Goal: Task Accomplishment & Management: Use online tool/utility

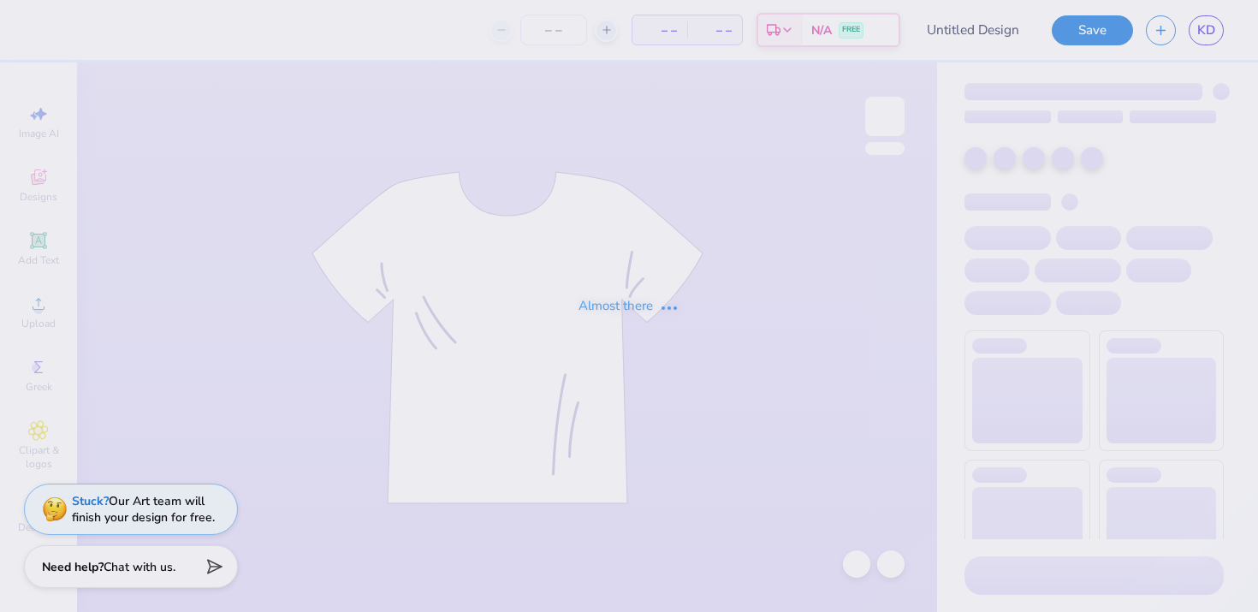
type input "Greek Groove Design 1"
type input "26"
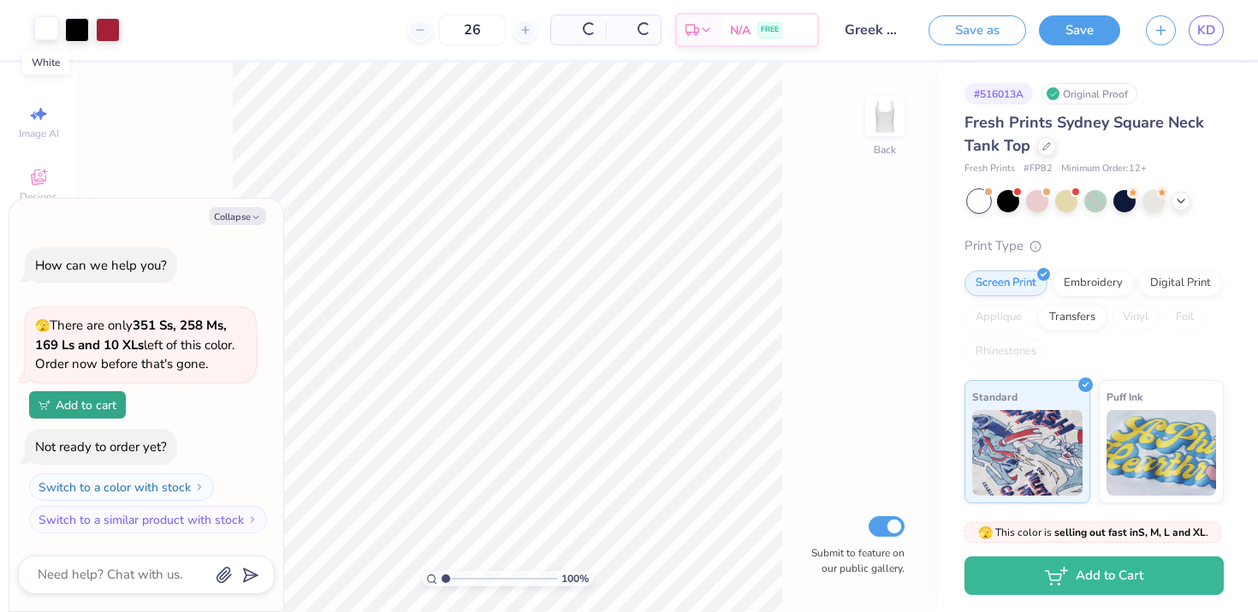
click at [47, 30] on div at bounding box center [46, 28] width 24 height 24
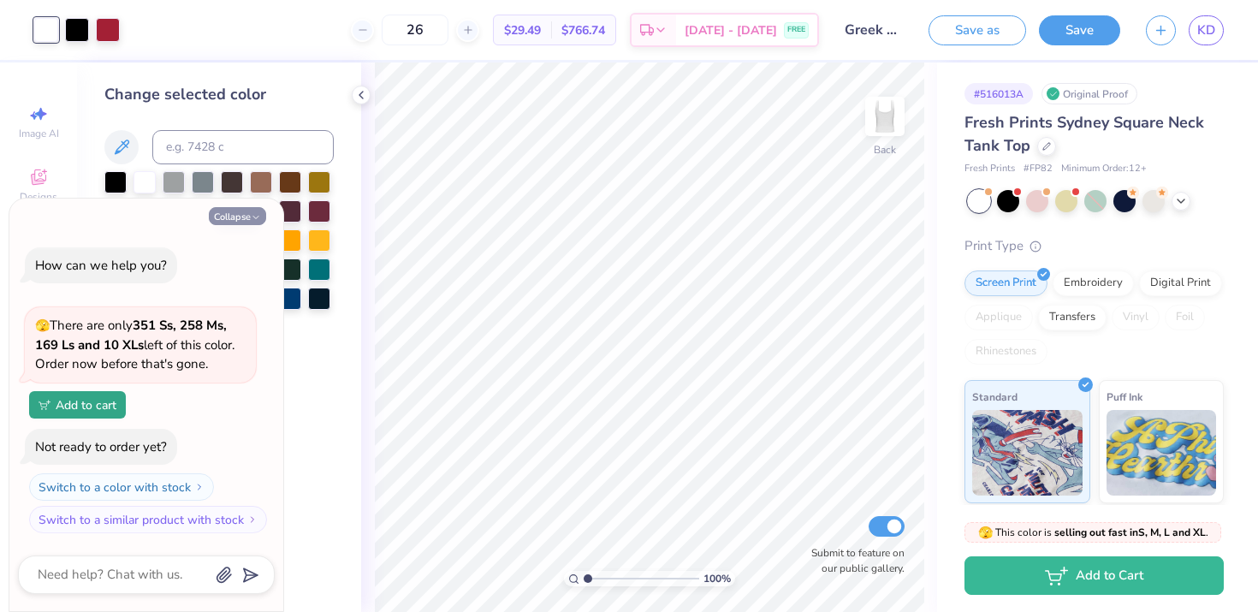
click at [241, 213] on button "Collapse" at bounding box center [237, 216] width 57 height 18
type textarea "x"
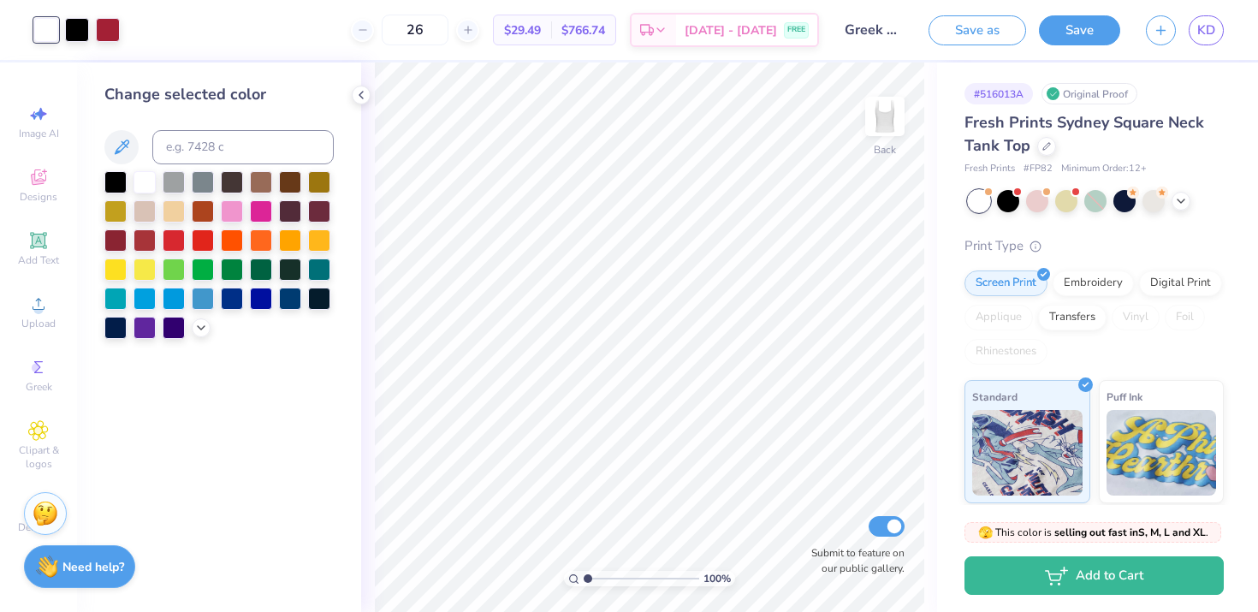
click at [54, 45] on div "Art colors" at bounding box center [60, 30] width 120 height 60
click at [54, 41] on div at bounding box center [46, 30] width 24 height 24
click at [198, 103] on div "Change selected color" at bounding box center [218, 94] width 229 height 23
click at [200, 334] on div at bounding box center [201, 326] width 19 height 19
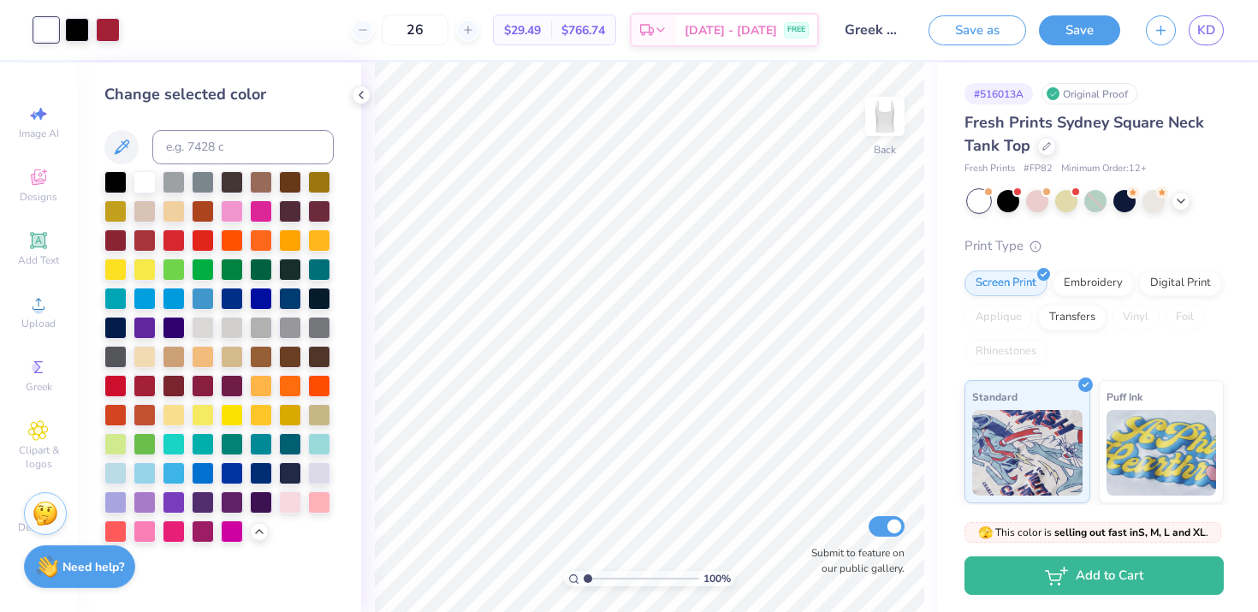
click at [181, 114] on div "Change selected color" at bounding box center [218, 313] width 229 height 460
click at [363, 96] on icon at bounding box center [361, 95] width 14 height 14
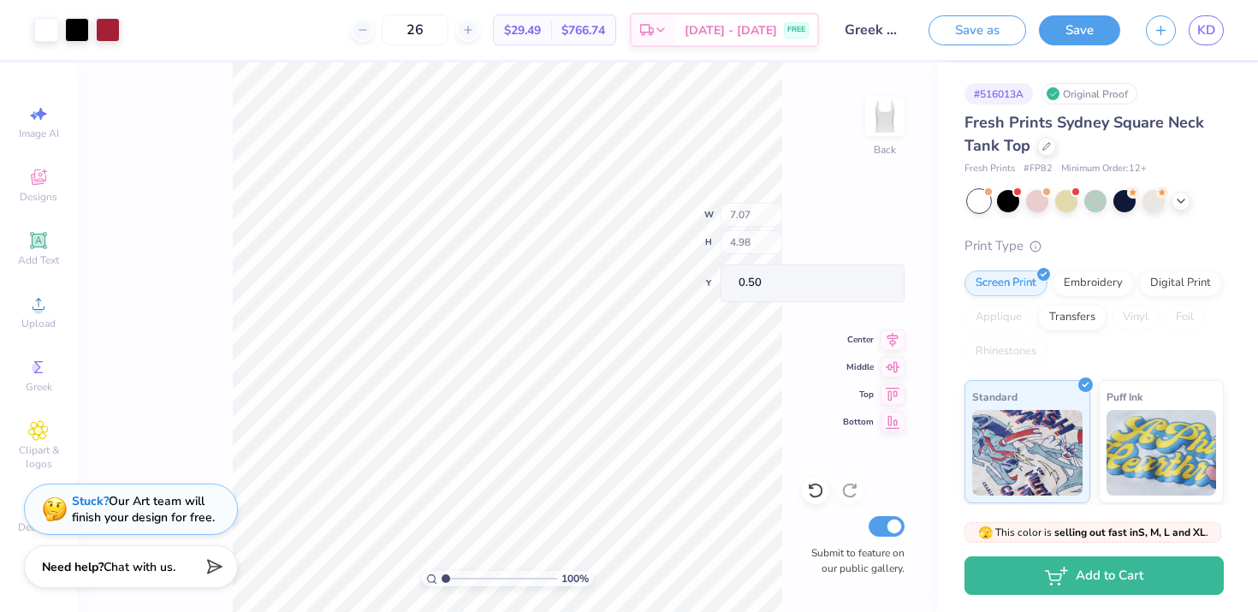
type input "4.32"
type input "3.57"
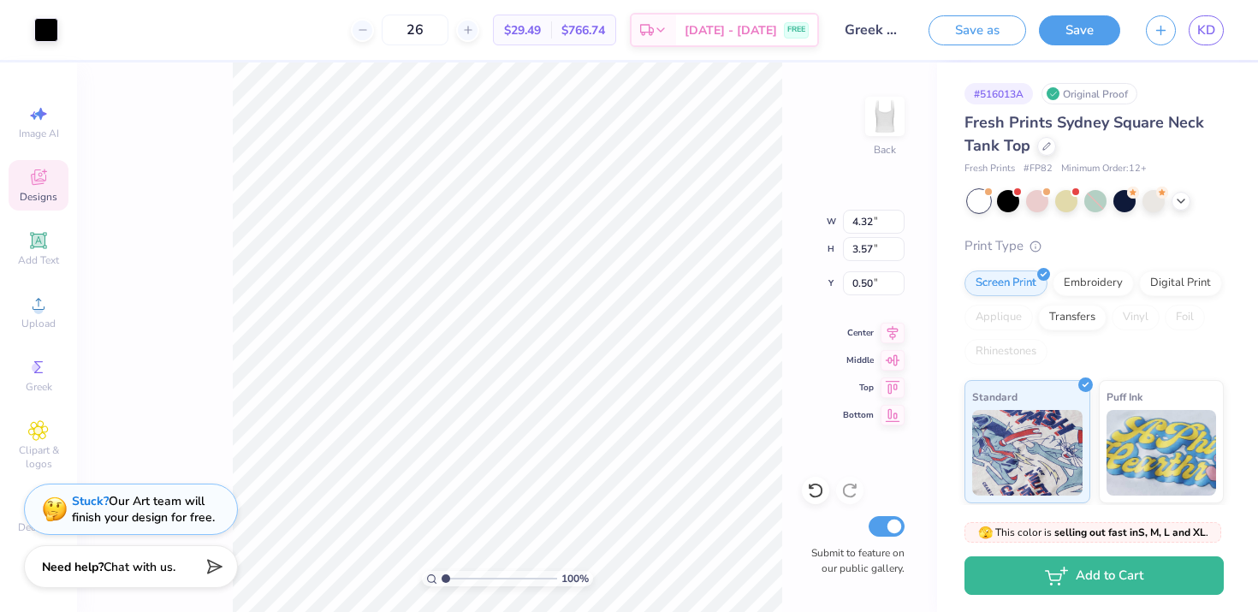
type input "3.38"
type input "1.11"
type input "2.60"
type input "4.32"
type input "3.57"
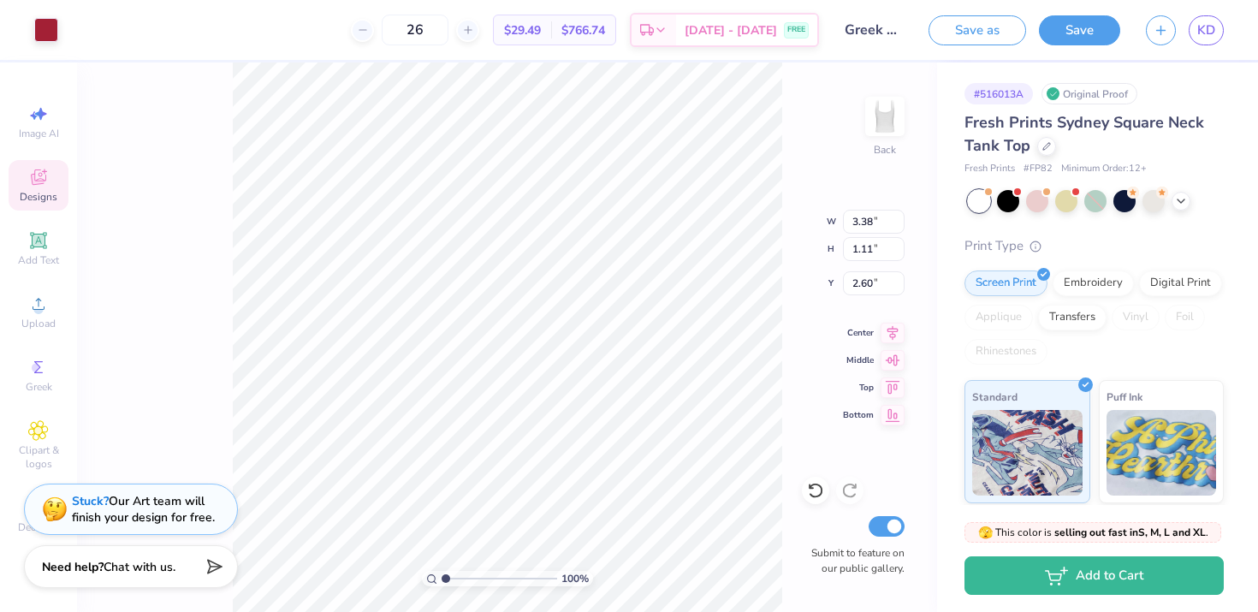
type input "0.50"
type input "4.18"
type input "1.49"
type input "2.59"
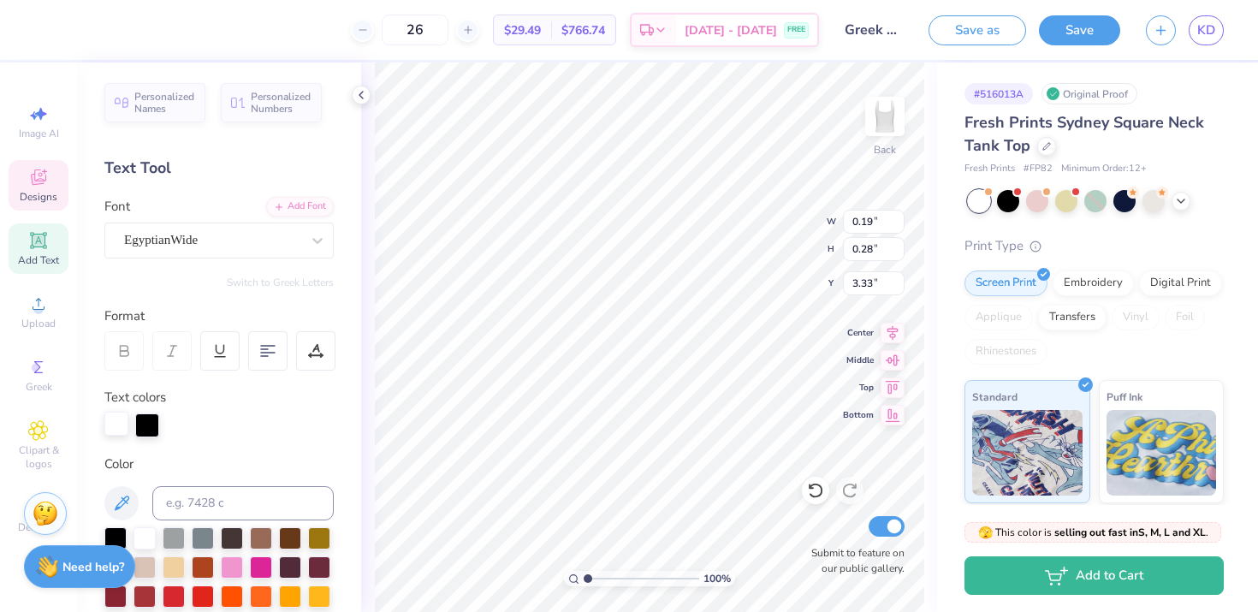
click at [112, 428] on div at bounding box center [116, 424] width 24 height 24
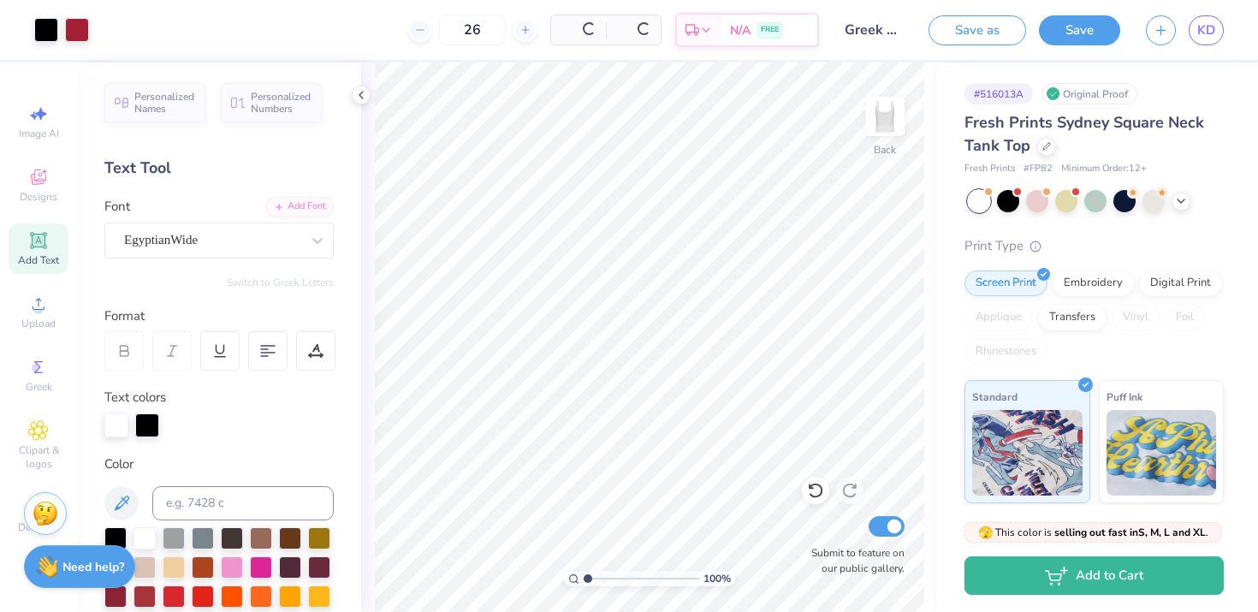
click at [202, 455] on div "Color" at bounding box center [218, 465] width 229 height 20
click at [360, 93] on icon at bounding box center [361, 95] width 14 height 14
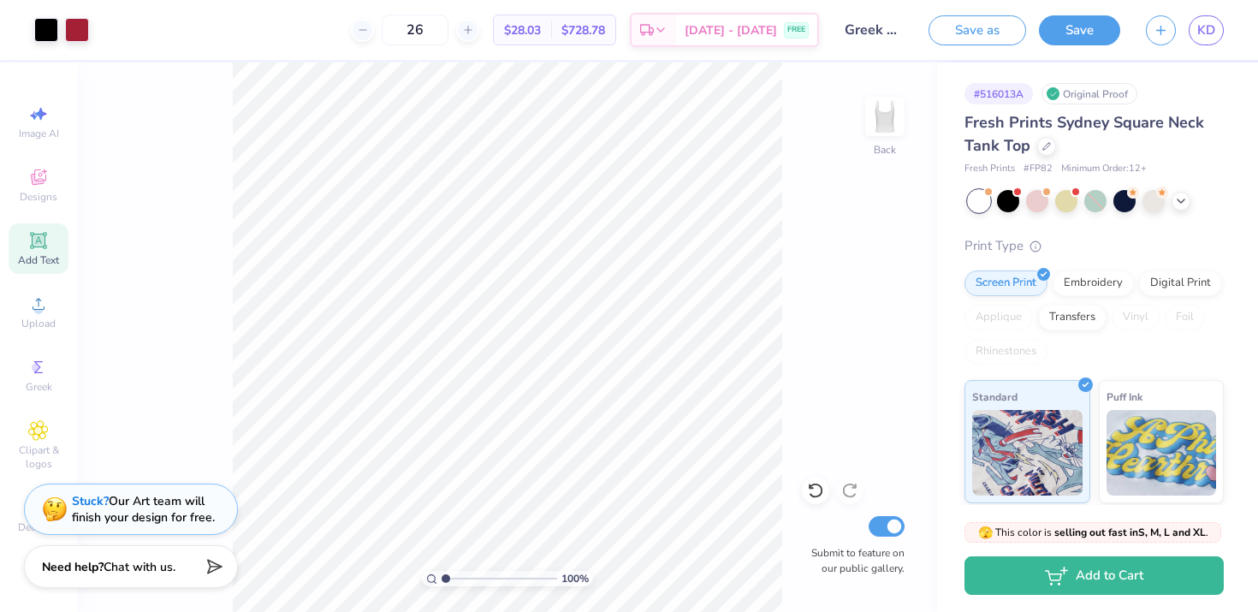
click at [22, 33] on div "Art colors" at bounding box center [44, 30] width 89 height 60
click at [117, 38] on div "26 $28.03 Per Item $728.78 Total Est. Delivery [DATE] - [DATE] FREE" at bounding box center [460, 30] width 717 height 60
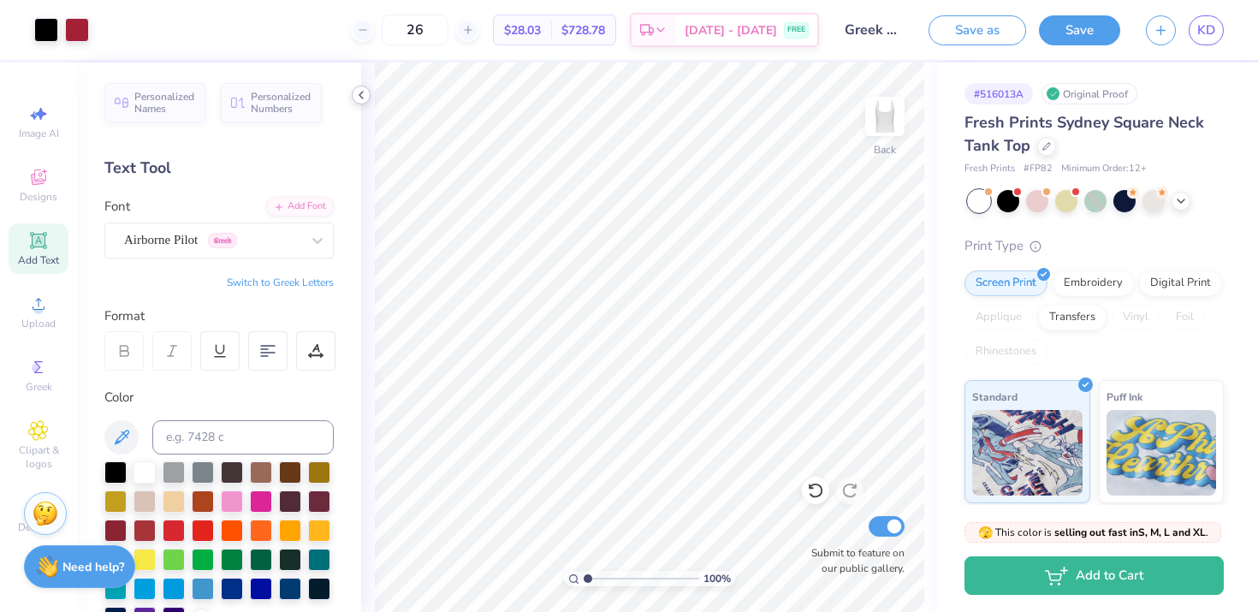
click at [364, 98] on icon at bounding box center [361, 95] width 14 height 14
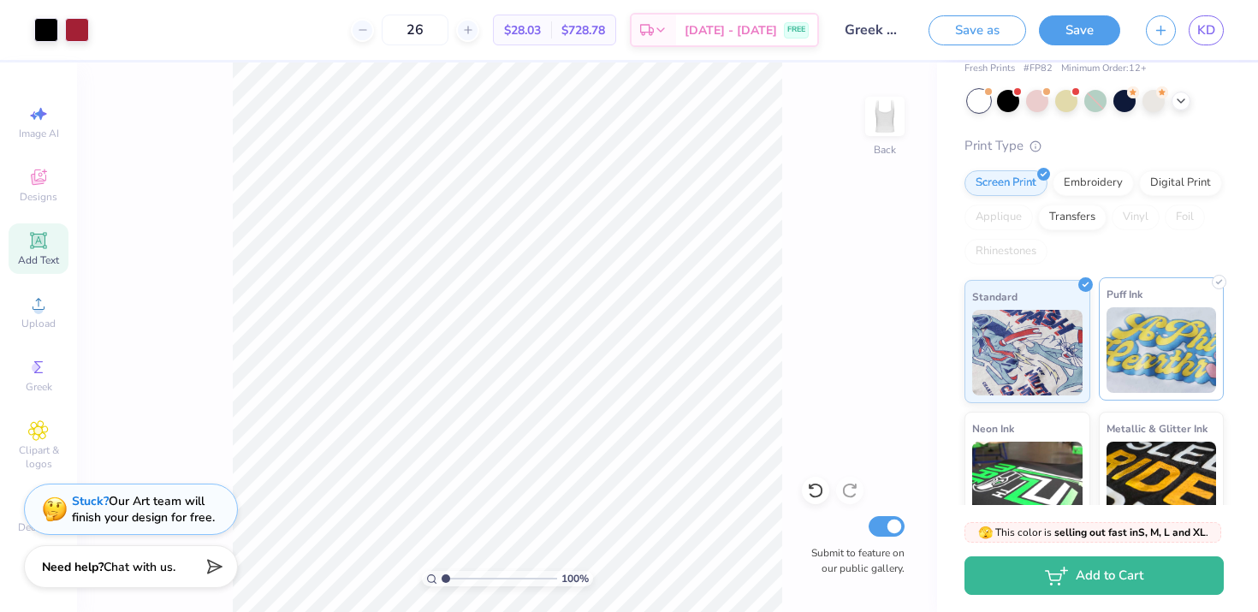
scroll to position [104, 0]
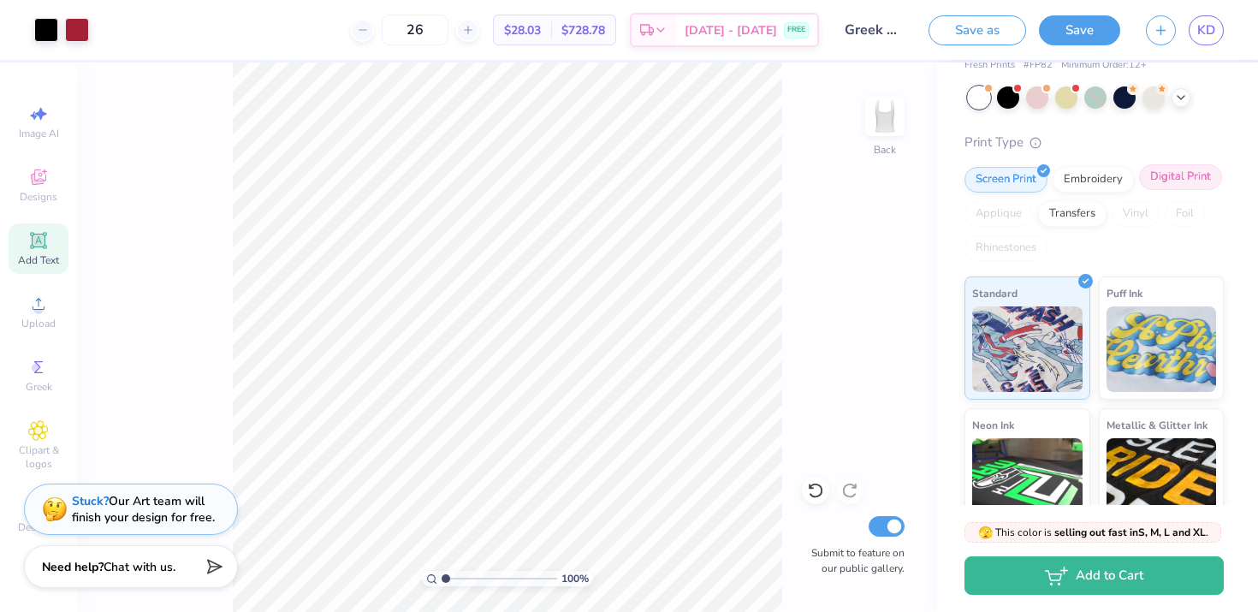
click at [1164, 172] on div "Digital Print" at bounding box center [1180, 177] width 83 height 26
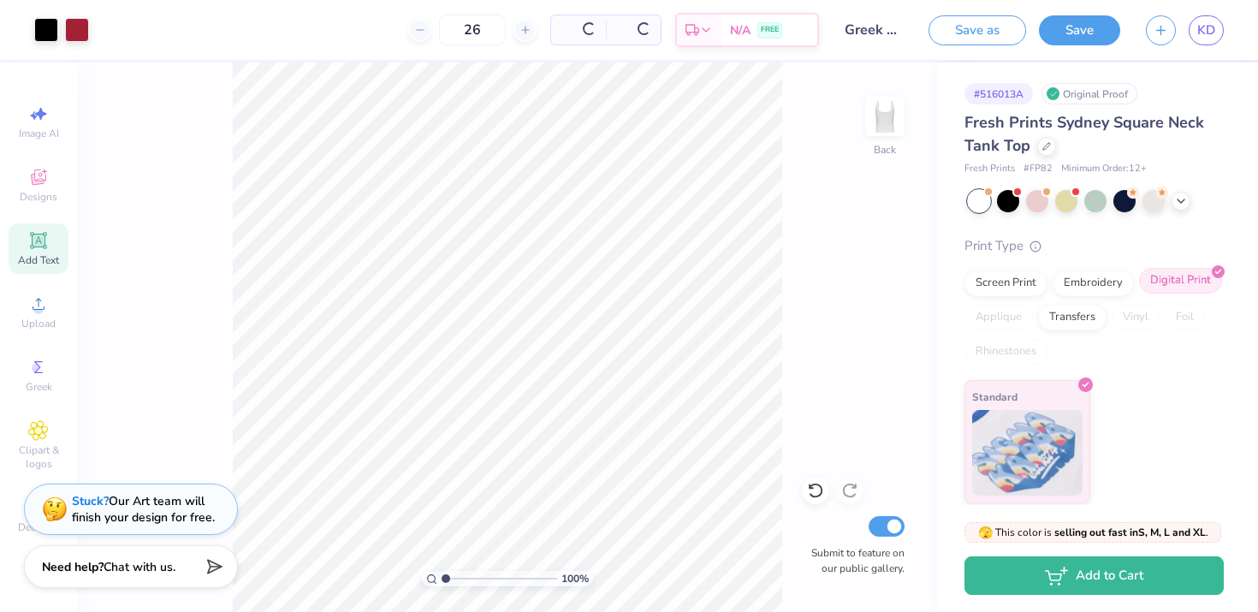
scroll to position [0, 0]
click at [1009, 285] on div "Screen Print" at bounding box center [1006, 281] width 83 height 26
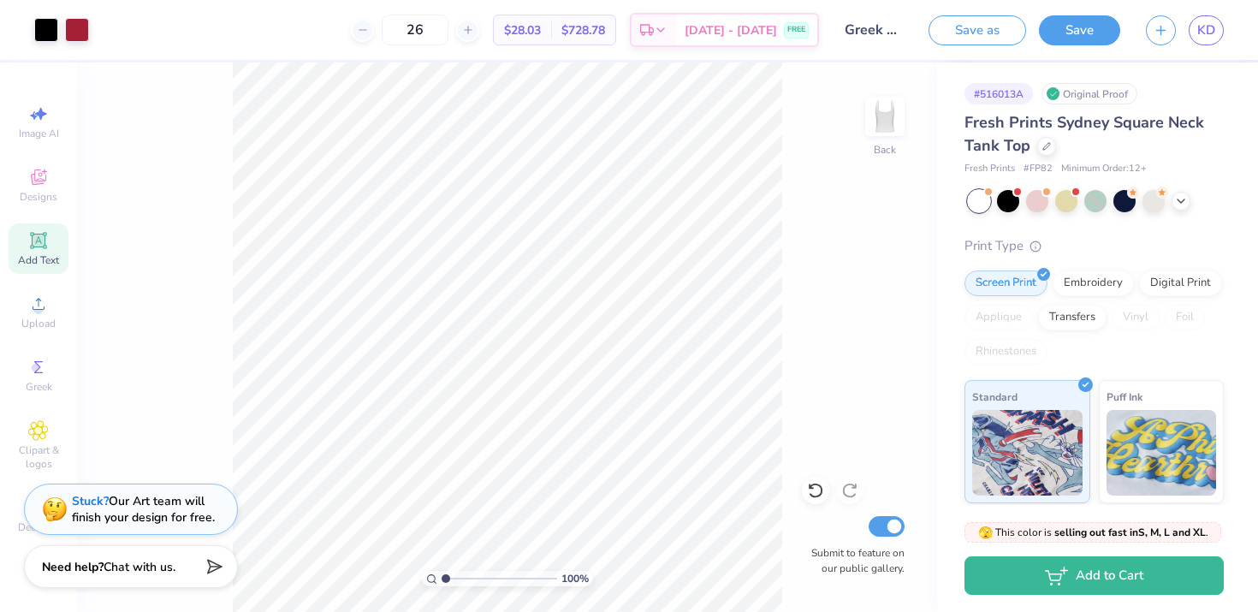
click at [889, 315] on div "100 % Back Submit to feature on our public gallery." at bounding box center [507, 337] width 860 height 550
type input "0.85"
click at [1058, 24] on button "Save" at bounding box center [1079, 28] width 81 height 30
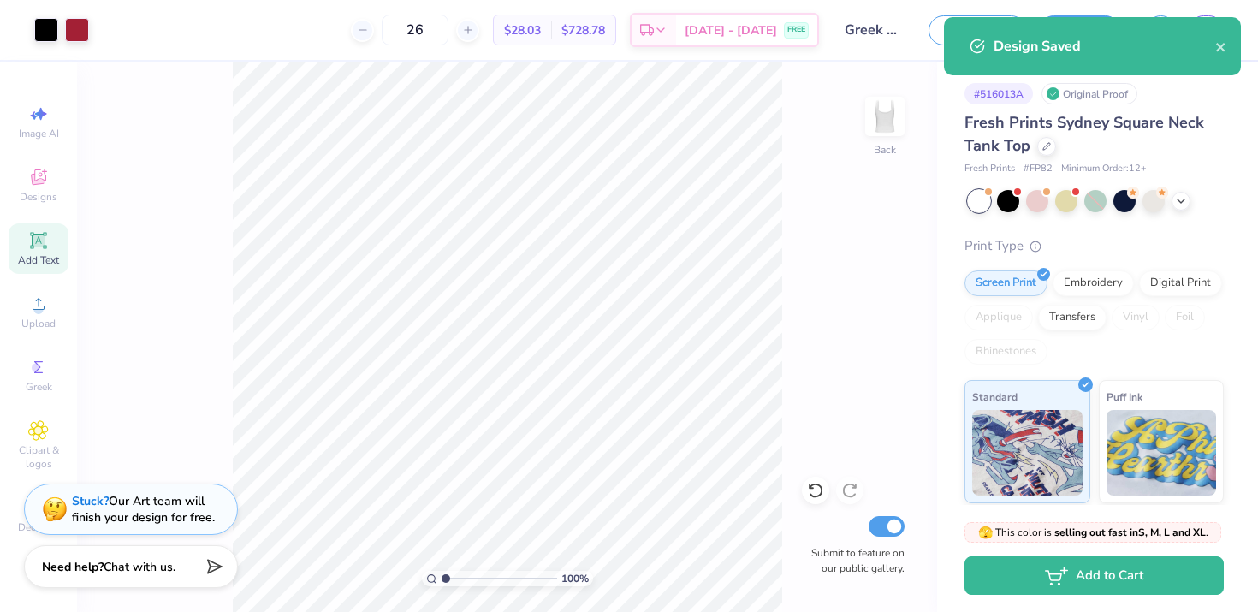
click at [1228, 44] on div "Design Saved" at bounding box center [1092, 46] width 297 height 58
click at [1224, 44] on icon "close" at bounding box center [1221, 47] width 9 height 9
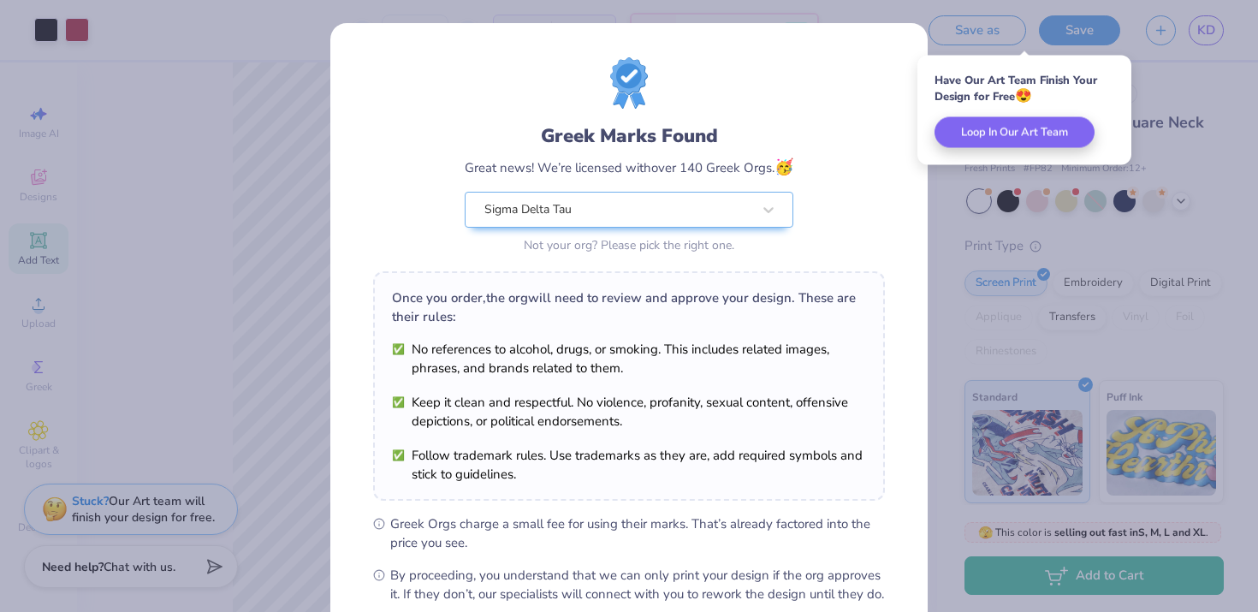
scroll to position [189, 0]
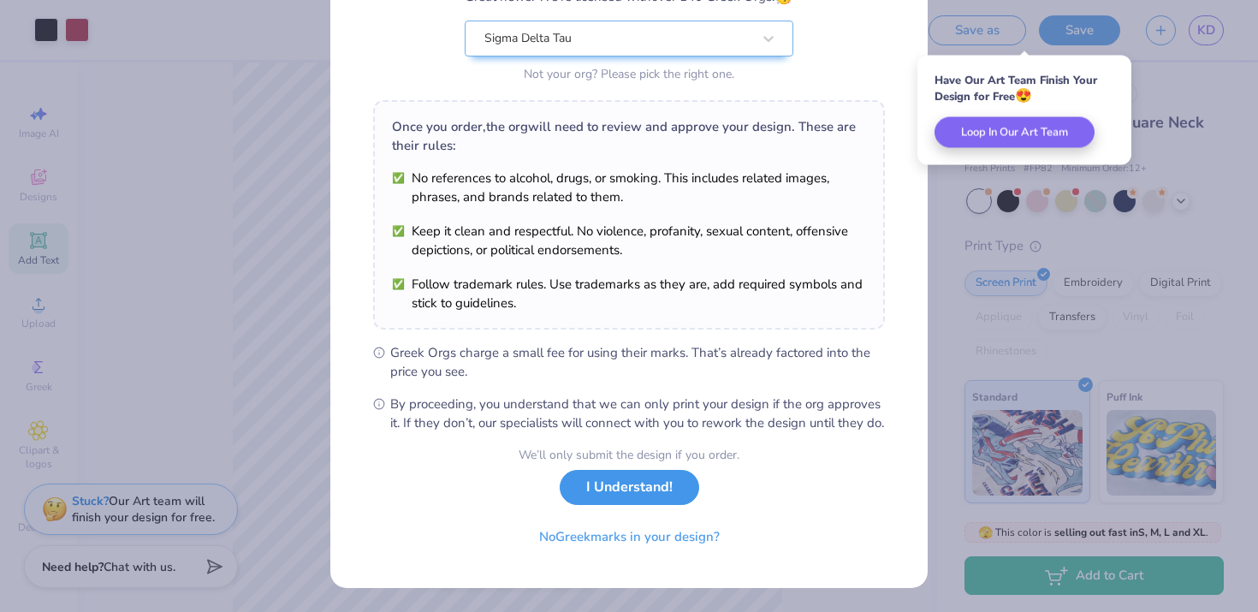
click at [657, 503] on button "I Understand!" at bounding box center [630, 487] width 140 height 35
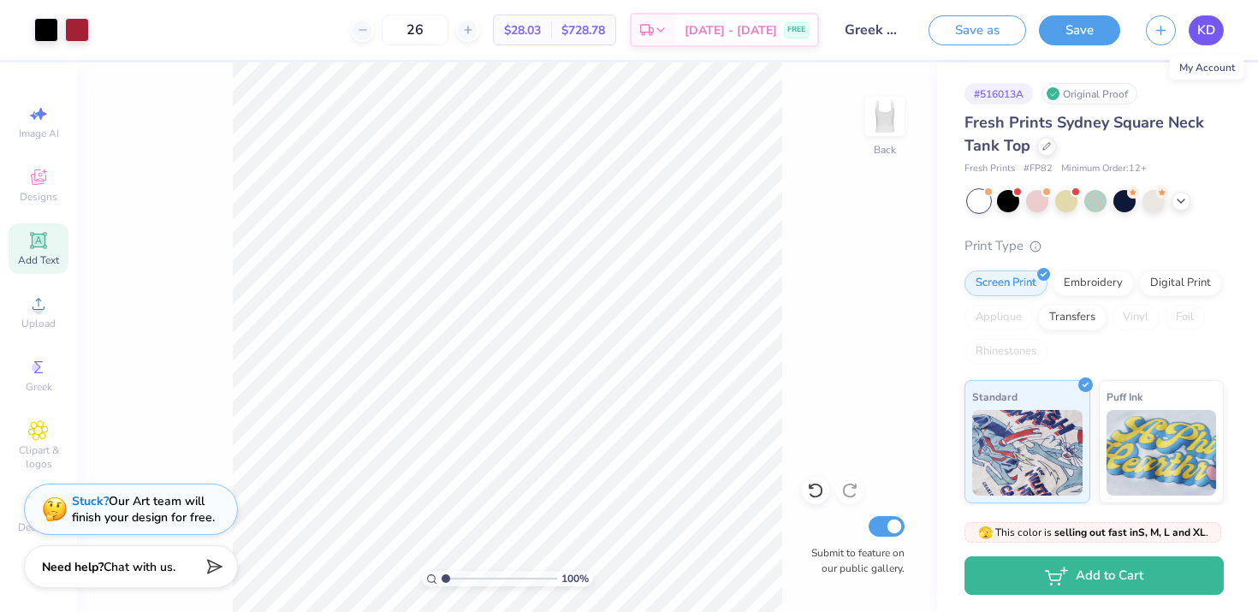
click at [1209, 38] on span "KD" at bounding box center [1207, 31] width 18 height 20
